Goal: Information Seeking & Learning: Learn about a topic

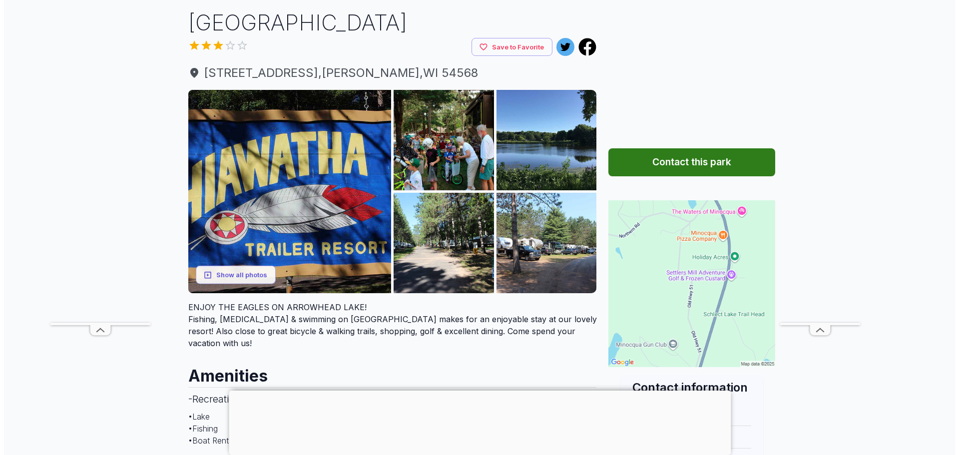
scroll to position [50, 0]
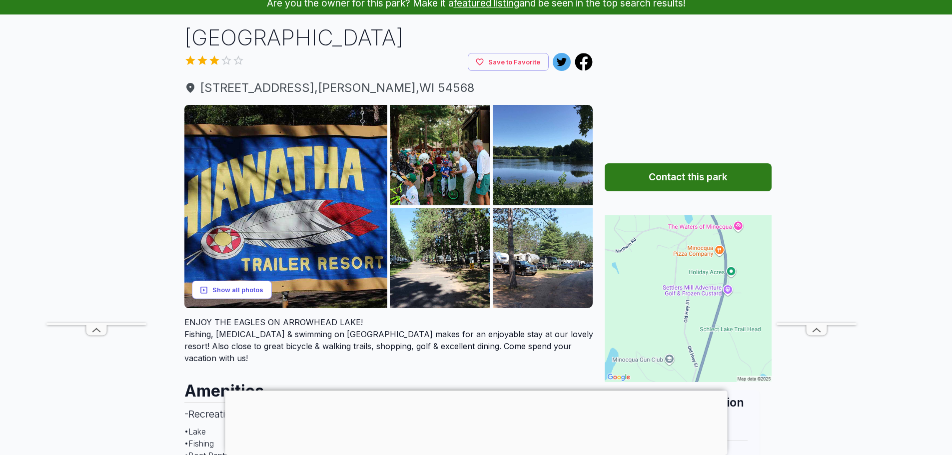
click at [238, 283] on button "Show all photos" at bounding box center [232, 290] width 80 height 18
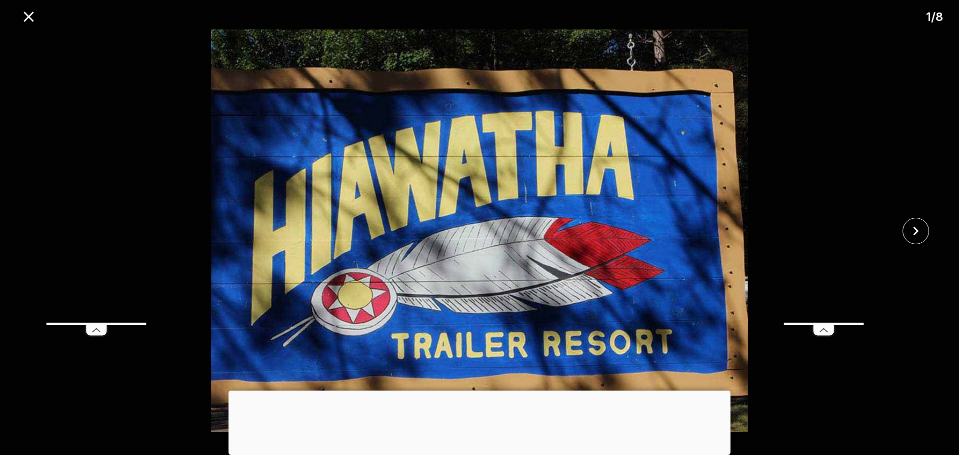
click at [479, 391] on div at bounding box center [480, 391] width 502 height 0
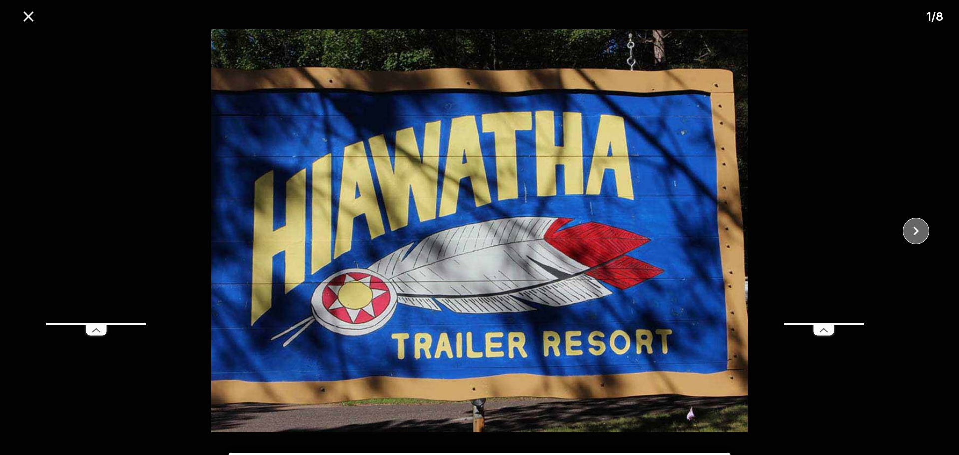
click at [916, 230] on icon "close" at bounding box center [916, 230] width 5 height 9
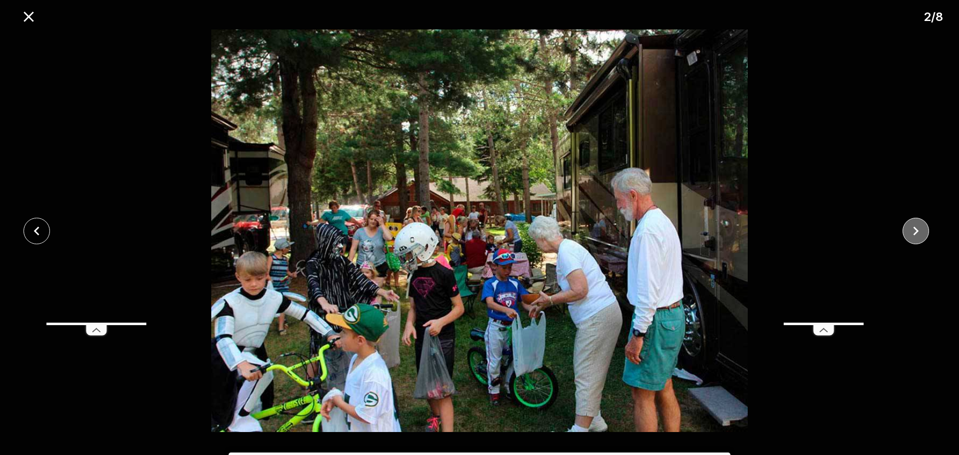
click at [916, 230] on icon "close" at bounding box center [916, 230] width 5 height 9
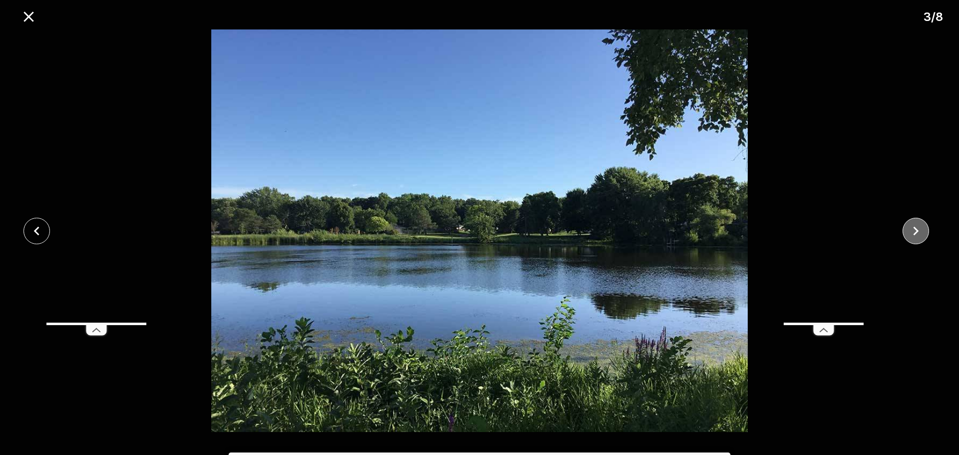
click at [916, 230] on icon "close" at bounding box center [916, 230] width 5 height 9
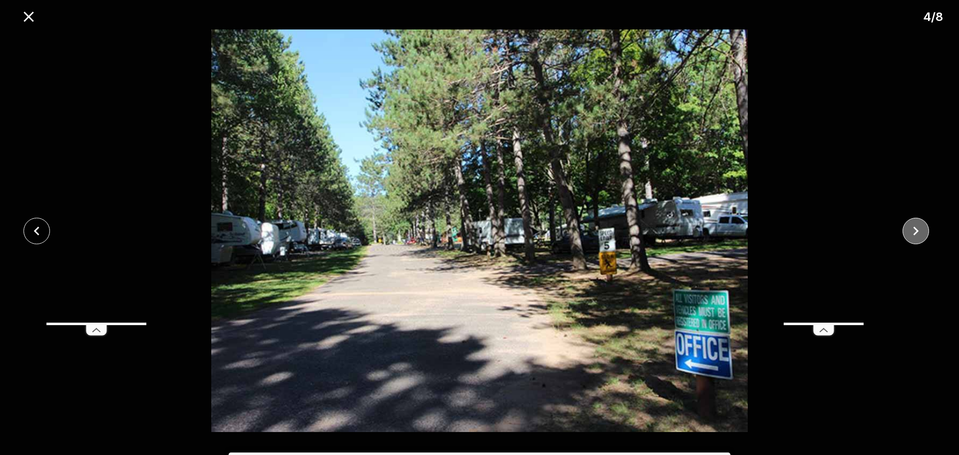
click at [916, 230] on icon "close" at bounding box center [916, 230] width 5 height 9
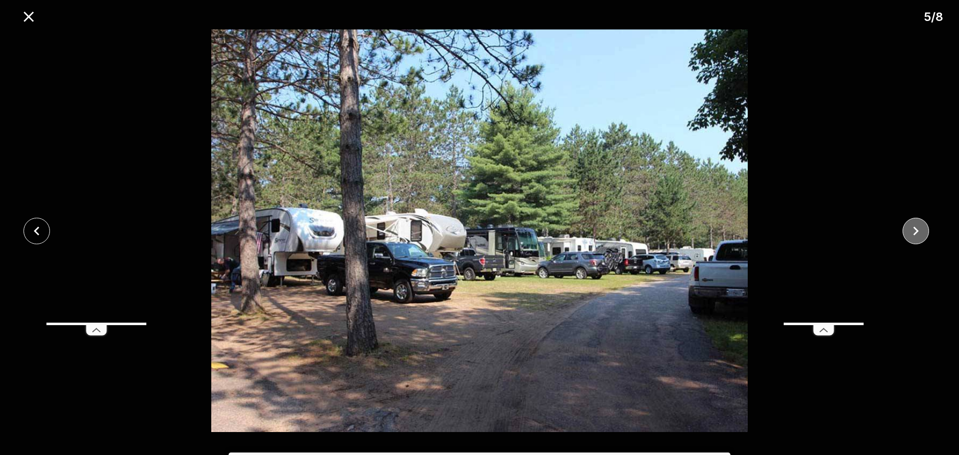
click at [916, 230] on icon "close" at bounding box center [916, 230] width 5 height 9
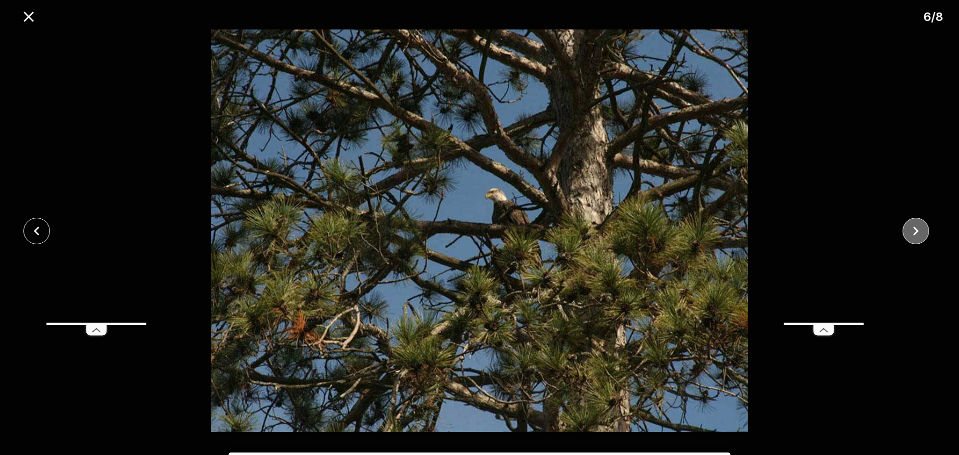
click at [916, 230] on icon "close" at bounding box center [916, 230] width 5 height 9
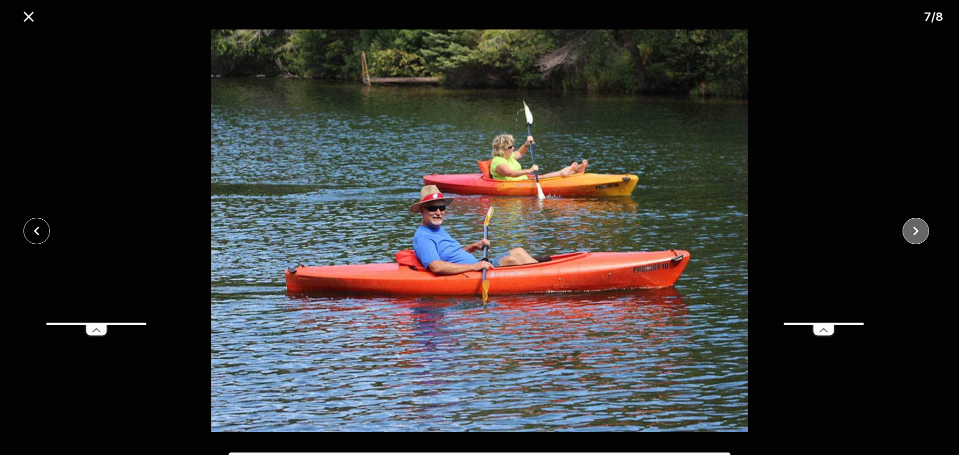
click at [916, 230] on icon "close" at bounding box center [916, 230] width 5 height 9
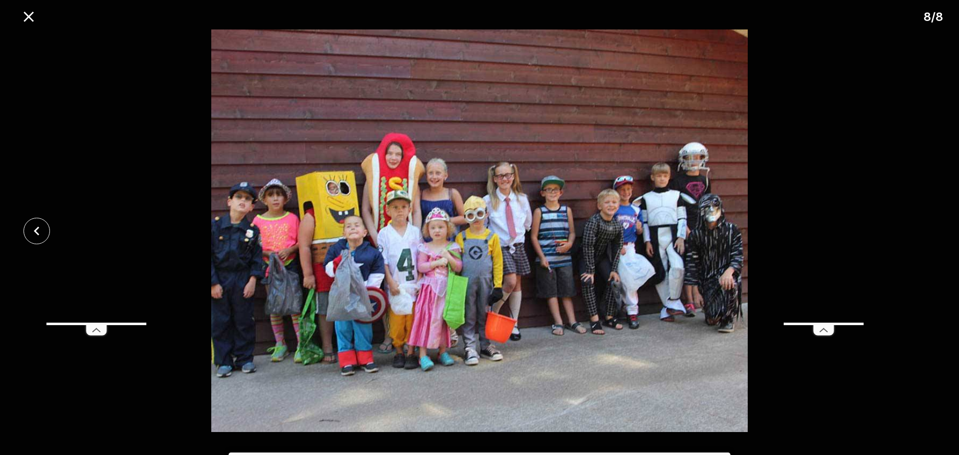
click at [916, 230] on div at bounding box center [479, 230] width 959 height 403
